Goal: Task Accomplishment & Management: Manage account settings

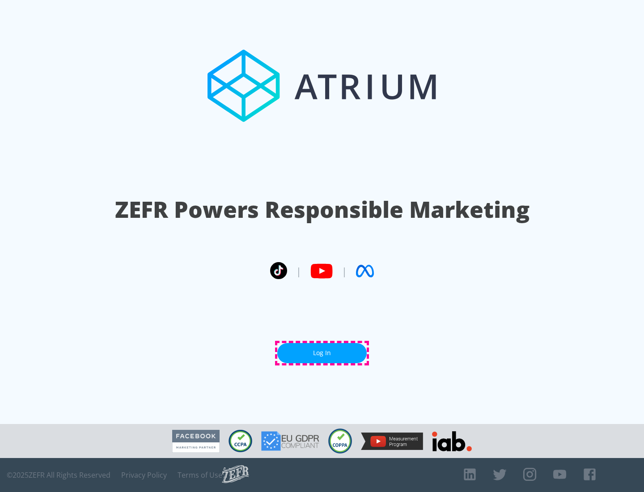
click at [322, 353] on link "Log In" at bounding box center [321, 353] width 89 height 20
